Goal: Task Accomplishment & Management: Use online tool/utility

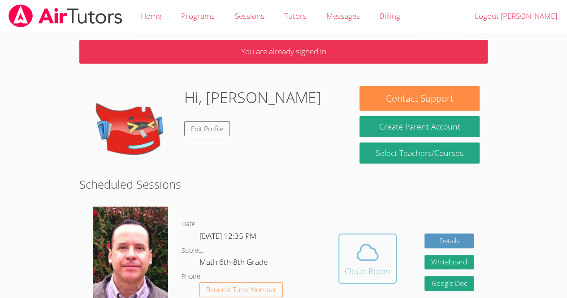
click at [370, 238] on button "Cloud Room" at bounding box center [367, 259] width 58 height 50
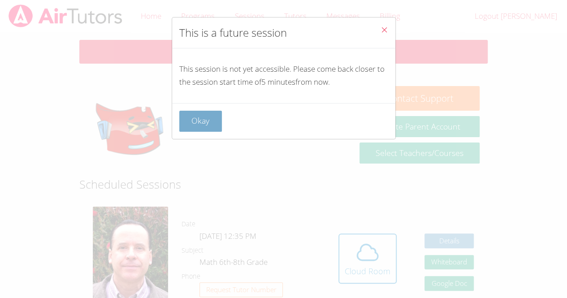
click at [208, 129] on button "Okay" at bounding box center [200, 121] width 43 height 21
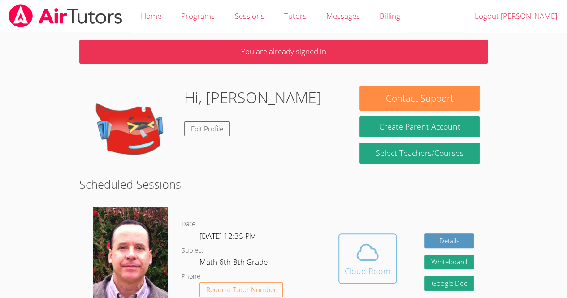
click at [368, 255] on icon at bounding box center [367, 252] width 25 height 25
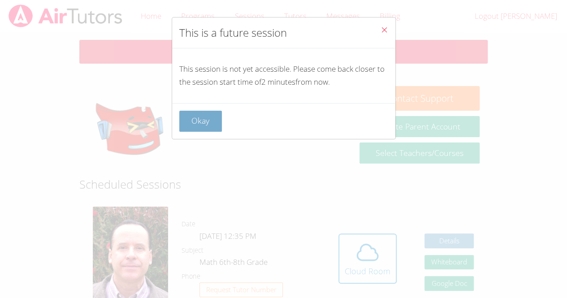
click at [190, 122] on button "Okay" at bounding box center [200, 121] width 43 height 21
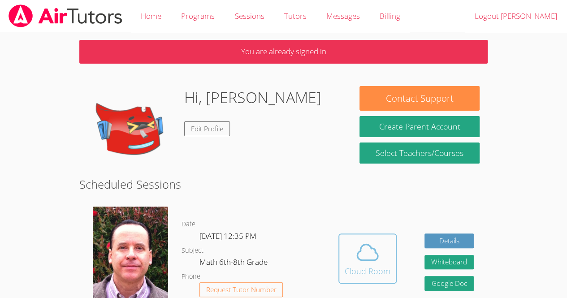
click at [379, 266] on div "Cloud Room" at bounding box center [368, 271] width 46 height 13
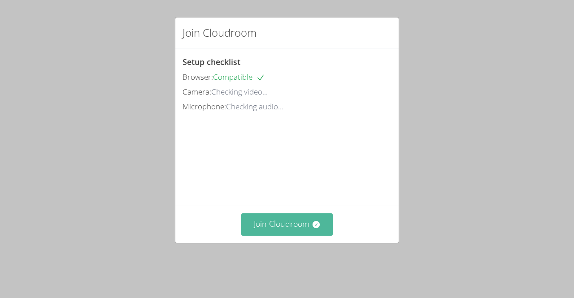
click at [258, 234] on button "Join Cloudroom" at bounding box center [287, 224] width 92 height 22
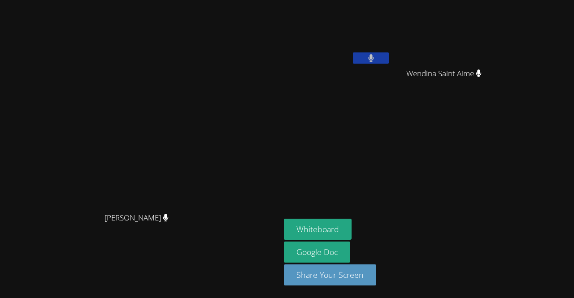
click at [425, 110] on aside "Kevin Velasquez Wendina Saint Aime Wendina Saint Aime Whiteboard Google Doc Sha…" at bounding box center [392, 149] width 224 height 298
click at [373, 58] on icon at bounding box center [370, 58] width 5 height 8
click at [376, 58] on icon at bounding box center [370, 58] width 9 height 8
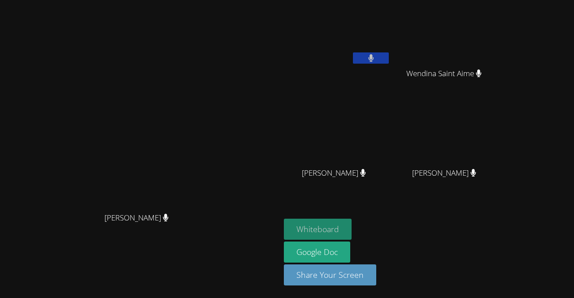
click at [351, 231] on button "Whiteboard" at bounding box center [318, 229] width 68 height 21
click at [389, 54] on button at bounding box center [371, 57] width 36 height 11
click at [73, 199] on video at bounding box center [140, 131] width 134 height 154
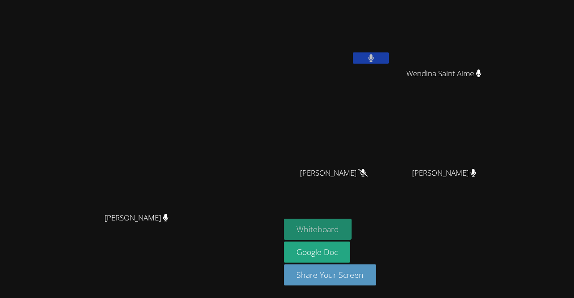
click at [351, 229] on button "Whiteboard" at bounding box center [318, 229] width 68 height 21
click at [376, 58] on icon at bounding box center [370, 58] width 9 height 8
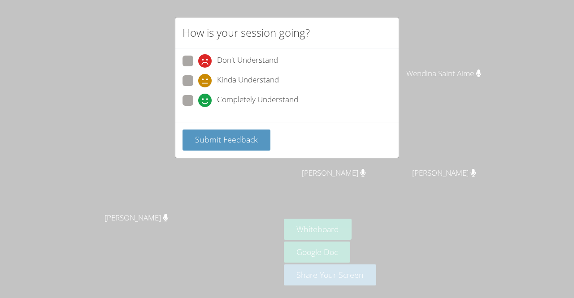
click at [238, 97] on span "Completely Understand" at bounding box center [257, 100] width 81 height 13
click at [206, 97] on input "Completely Understand" at bounding box center [202, 99] width 8 height 8
radio input "true"
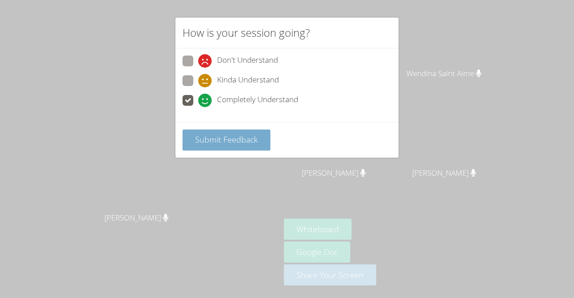
click at [186, 133] on button "Submit Feedback" at bounding box center [226, 140] width 88 height 21
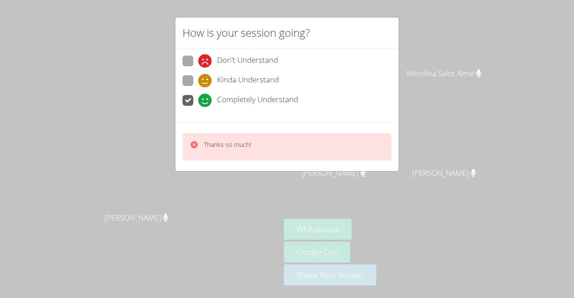
click at [262, 82] on span "Kinda Understand" at bounding box center [248, 80] width 62 height 13
click at [206, 82] on input "Kinda Understand" at bounding box center [202, 79] width 8 height 8
radio input "true"
